Goal: Obtain resource: Download file/media

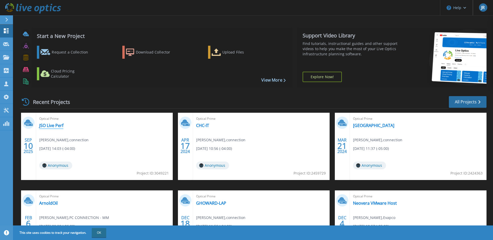
click at [55, 126] on link "JSO Live Perf" at bounding box center [51, 125] width 24 height 5
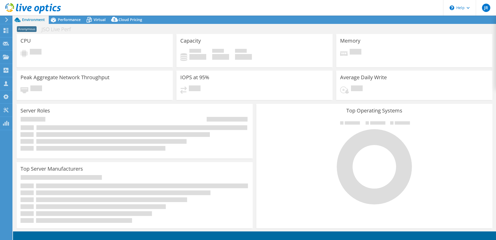
select select "USD"
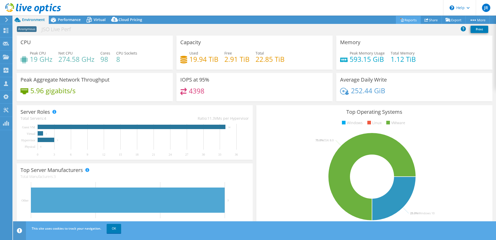
click at [407, 20] on link "Reports" at bounding box center [408, 20] width 25 height 8
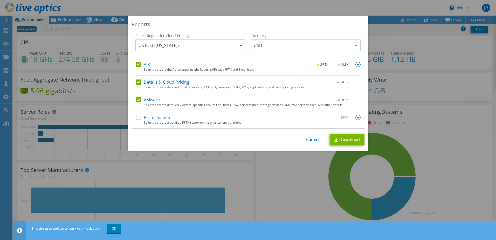
click at [137, 82] on label "Details & Cloud Pricing" at bounding box center [162, 81] width 53 height 5
click at [0, 0] on input "Details & Cloud Pricing" at bounding box center [0, 0] width 0 height 0
click at [139, 67] on div "AIR .PPTX .XLSX" at bounding box center [248, 65] width 225 height 6
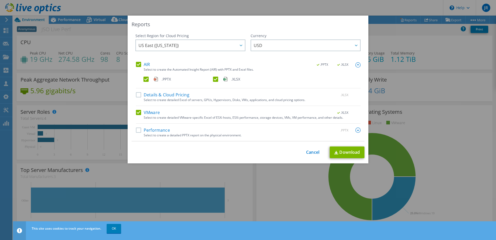
click at [138, 62] on label "AIR" at bounding box center [143, 64] width 14 height 5
click at [0, 0] on input "AIR" at bounding box center [0, 0] width 0 height 0
click at [342, 152] on link "Download" at bounding box center [347, 152] width 35 height 12
click at [137, 112] on label "VMware" at bounding box center [148, 112] width 24 height 5
click at [0, 0] on input "VMware" at bounding box center [0, 0] width 0 height 0
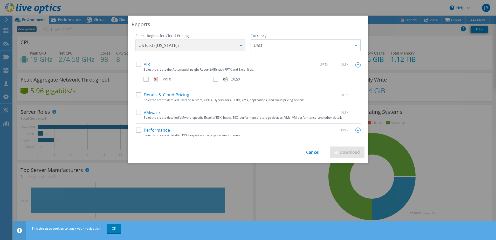
click at [137, 131] on label "Performance" at bounding box center [153, 129] width 34 height 5
click at [0, 0] on input "Performance" at bounding box center [0, 0] width 0 height 0
click at [339, 153] on link "Download" at bounding box center [347, 152] width 35 height 12
click at [311, 150] on link "Cancel" at bounding box center [312, 152] width 13 height 5
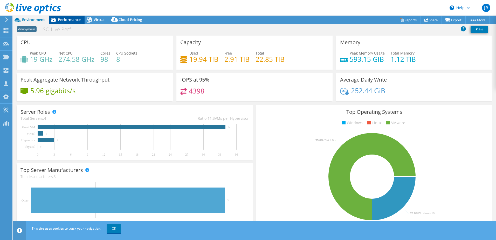
click at [62, 19] on span "Performance" at bounding box center [69, 19] width 23 height 5
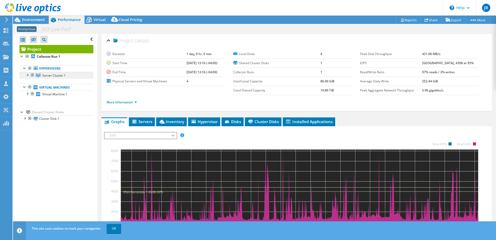
click at [52, 74] on span "Server Cluster 1" at bounding box center [53, 75] width 23 height 4
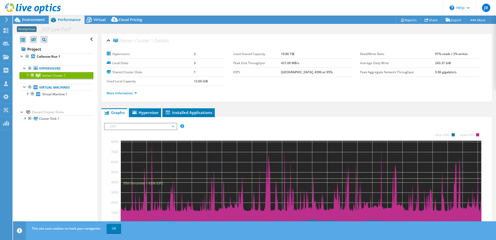
click at [27, 75] on div at bounding box center [27, 74] width 5 height 5
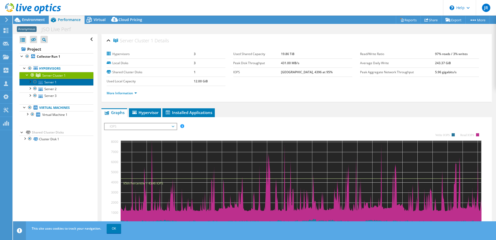
click at [47, 83] on link "Server 1" at bounding box center [56, 82] width 74 height 7
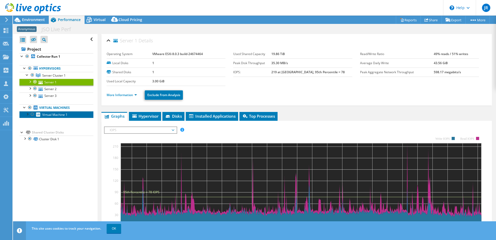
click at [22, 112] on link "Virtual Machine 1" at bounding box center [56, 114] width 74 height 7
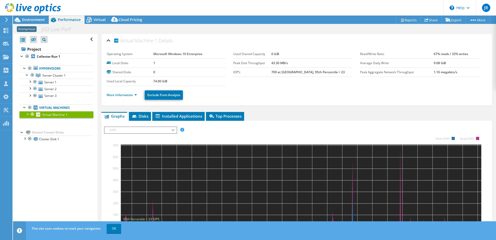
click at [28, 114] on div at bounding box center [27, 113] width 5 height 5
click at [22, 153] on div at bounding box center [24, 151] width 5 height 5
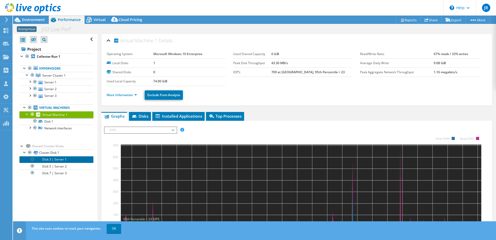
click at [51, 160] on link "Disk 3 | Server 1" at bounding box center [56, 159] width 74 height 7
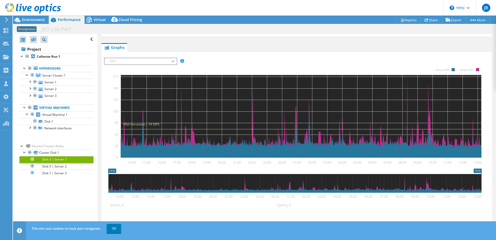
scroll to position [104, 0]
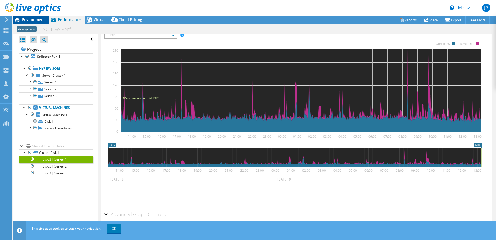
click at [38, 18] on span "Environment" at bounding box center [33, 19] width 23 height 5
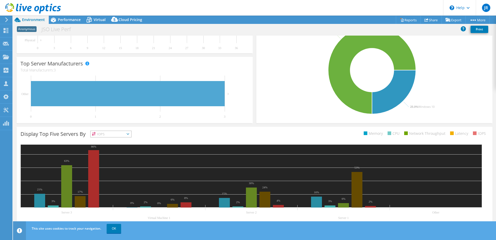
scroll to position [107, 0]
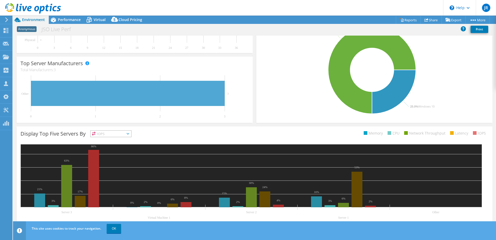
click at [129, 133] on icon at bounding box center [128, 134] width 3 height 2
click at [67, 21] on span "Performance" at bounding box center [69, 19] width 23 height 5
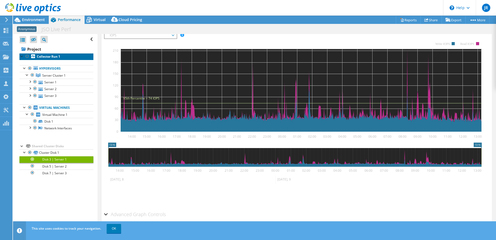
click at [42, 57] on b "Collector Run 1" at bounding box center [48, 56] width 23 height 4
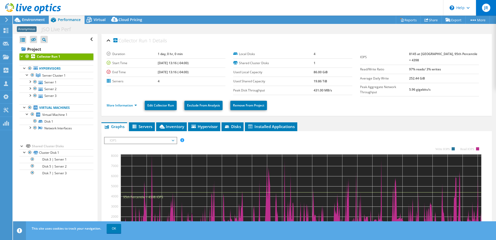
click at [483, 8] on span "JR" at bounding box center [486, 8] width 8 height 8
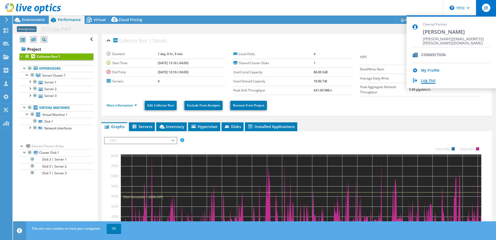
click at [426, 80] on link "Log Out" at bounding box center [428, 80] width 15 height 5
